Goal: Information Seeking & Learning: Learn about a topic

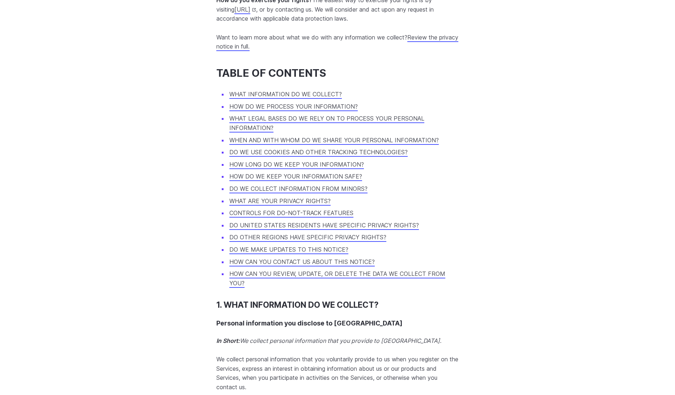
scroll to position [667, 0]
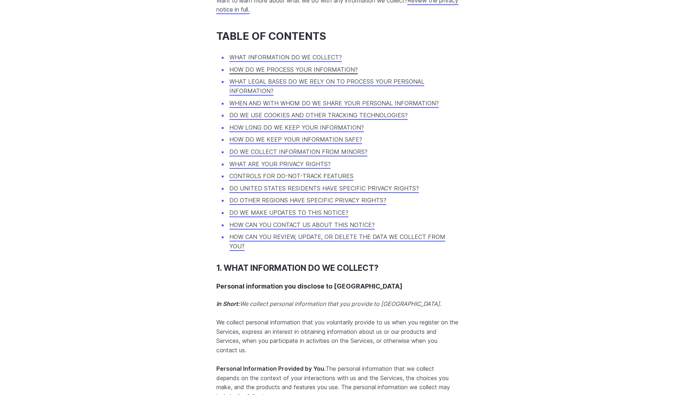
click at [328, 73] on link "HOW DO WE PROCESS YOUR INFORMATION?" at bounding box center [293, 69] width 128 height 7
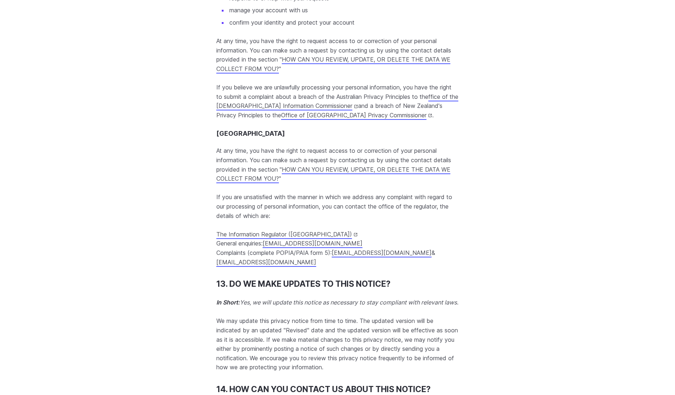
scroll to position [6583, 0]
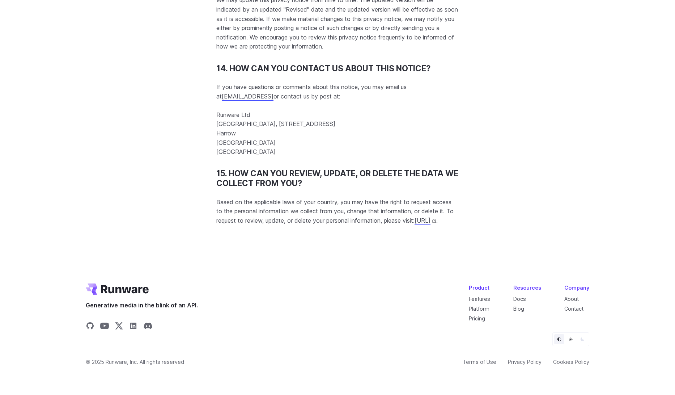
scroll to position [6974, 0]
click at [570, 297] on link "About" at bounding box center [571, 299] width 14 height 6
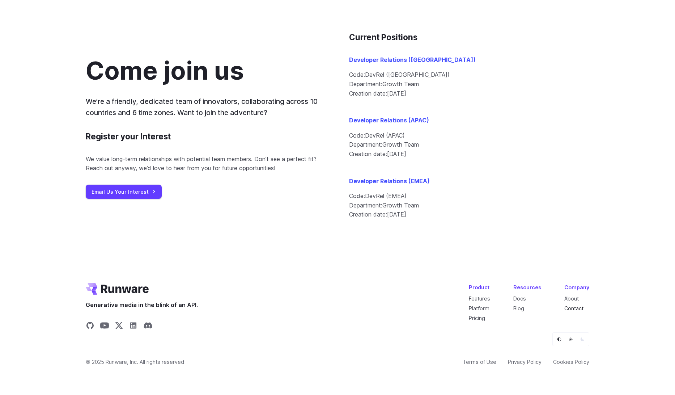
click at [583, 307] on link "Contact" at bounding box center [573, 308] width 19 height 6
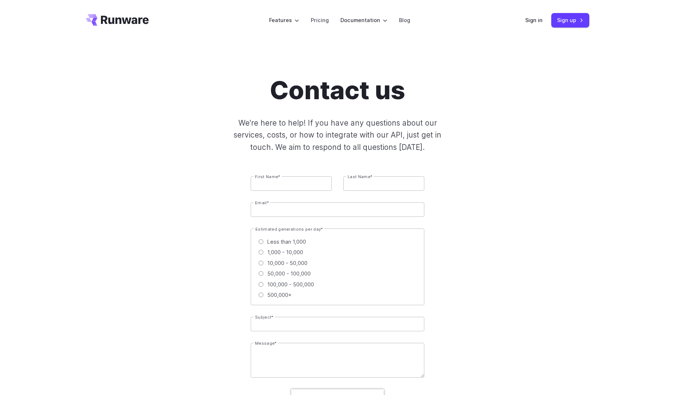
click at [110, 26] on header "Features Tasks Image generation Video generation Sonic Inference Engine™ Models…" at bounding box center [337, 20] width 521 height 41
click at [111, 25] on icon "Go to /" at bounding box center [117, 20] width 63 height 12
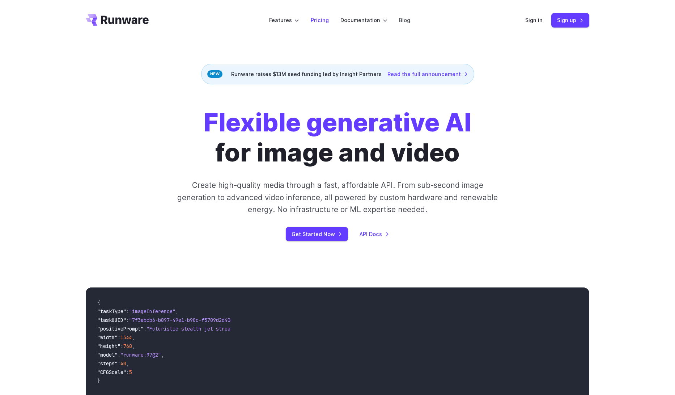
click at [319, 20] on link "Pricing" at bounding box center [320, 20] width 18 height 8
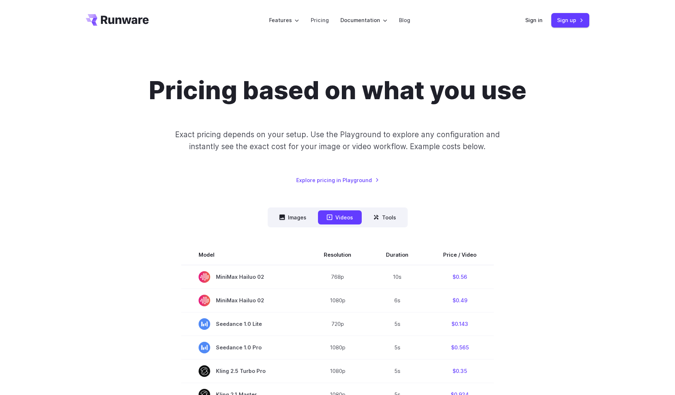
scroll to position [4, 0]
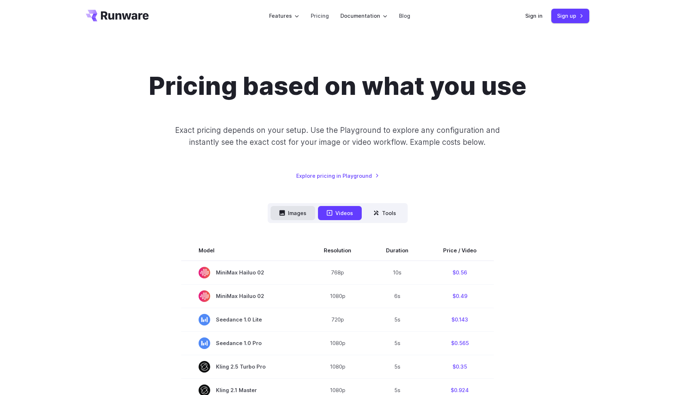
click at [300, 212] on button "Images" at bounding box center [293, 213] width 44 height 14
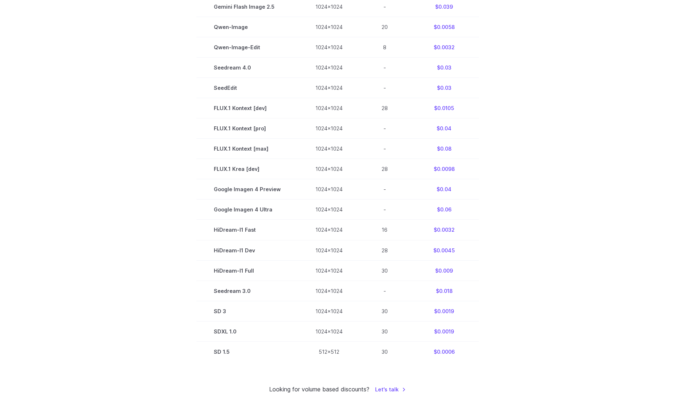
scroll to position [0, 0]
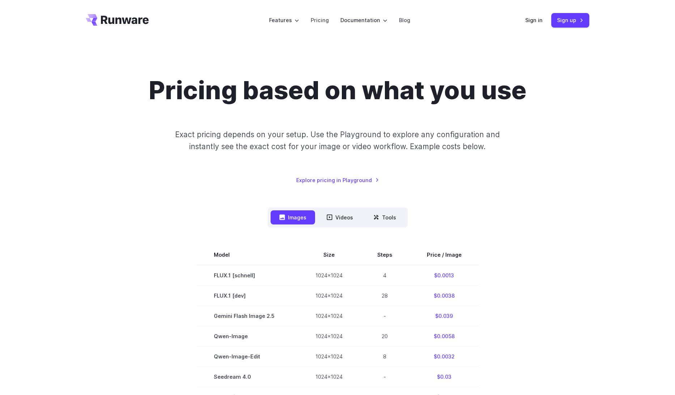
click at [117, 22] on icon "Go to /" at bounding box center [125, 20] width 48 height 8
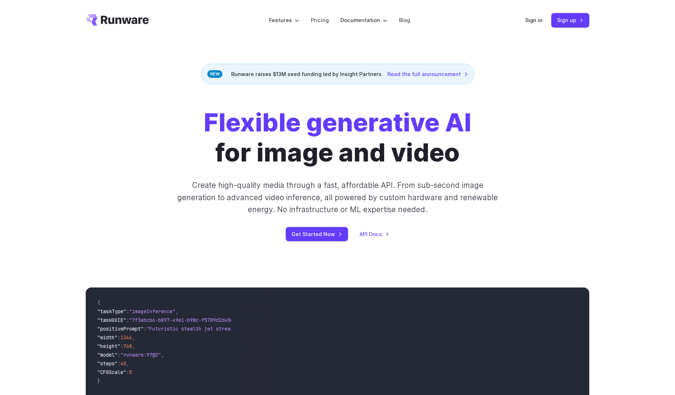
click at [110, 149] on div "Flexible generative AI for image and video Create high-quality media through a …" at bounding box center [338, 173] width 504 height 133
